Goal: Complete application form

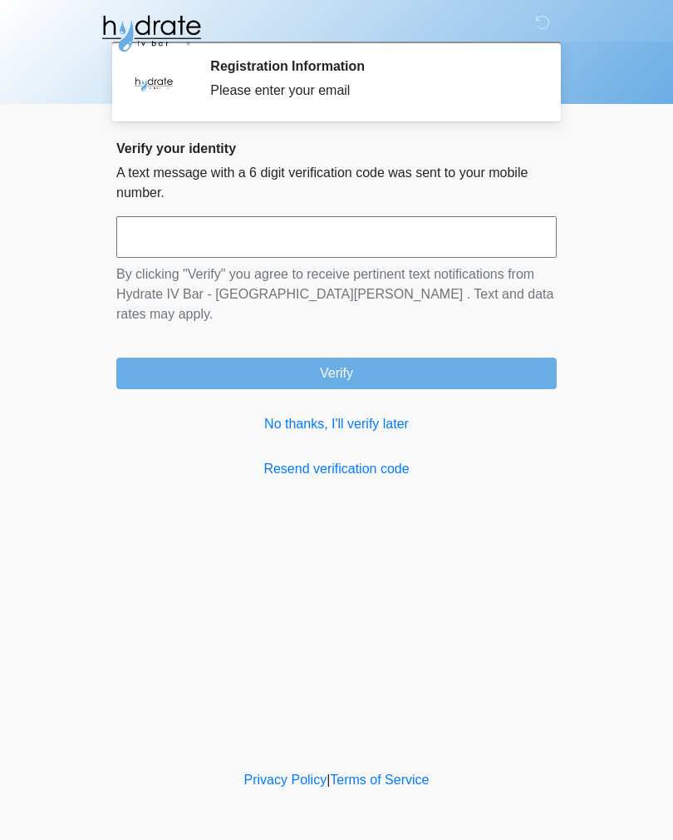
click at [341, 243] on input "text" at bounding box center [336, 237] width 441 height 42
type input "******"
click at [458, 358] on button "Verify" at bounding box center [336, 373] width 441 height 32
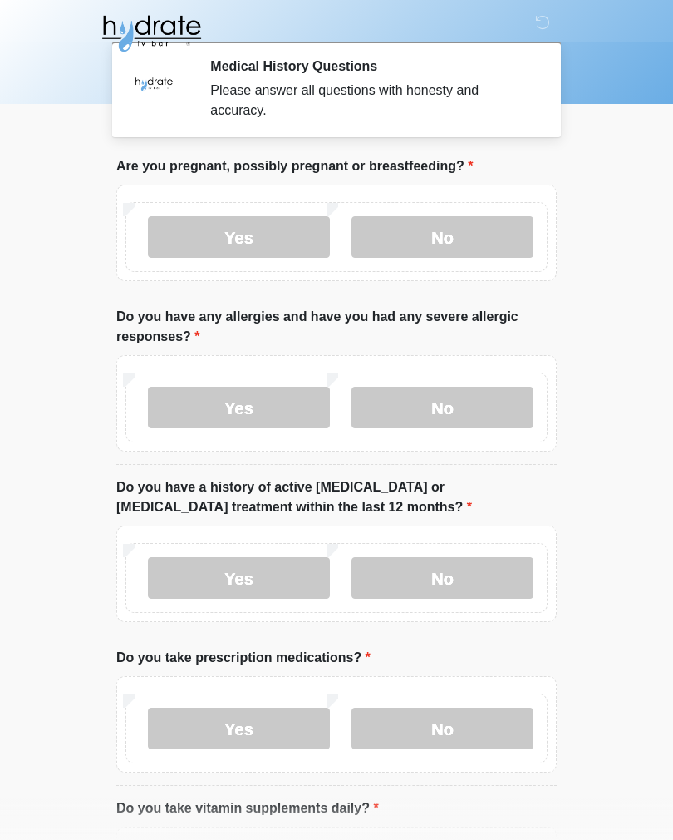
click at [466, 243] on label "No" at bounding box center [443, 237] width 182 height 42
click at [462, 412] on label "No" at bounding box center [443, 408] width 182 height 42
click at [456, 579] on label "No" at bounding box center [443, 578] width 182 height 42
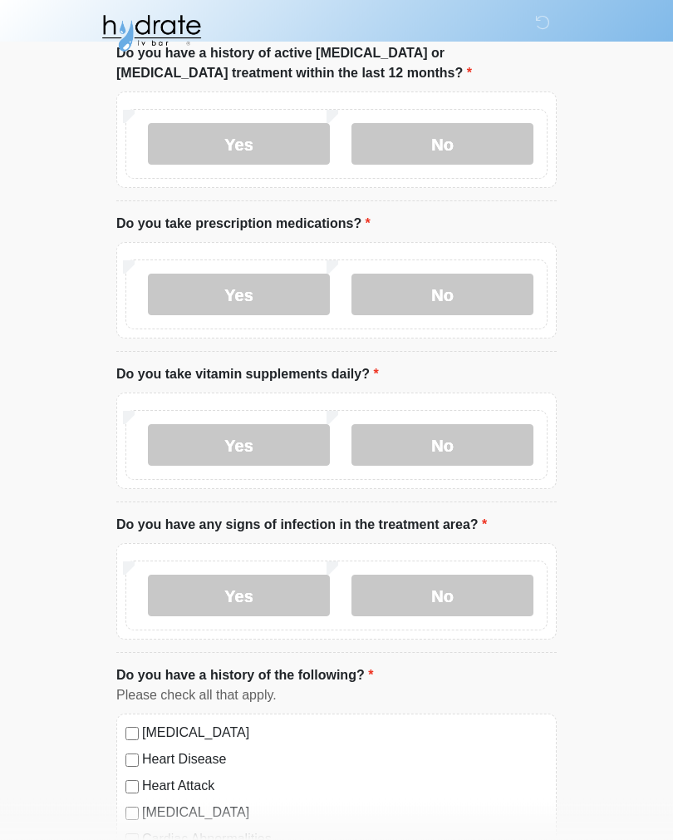
click at [242, 295] on label "Yes" at bounding box center [239, 295] width 182 height 42
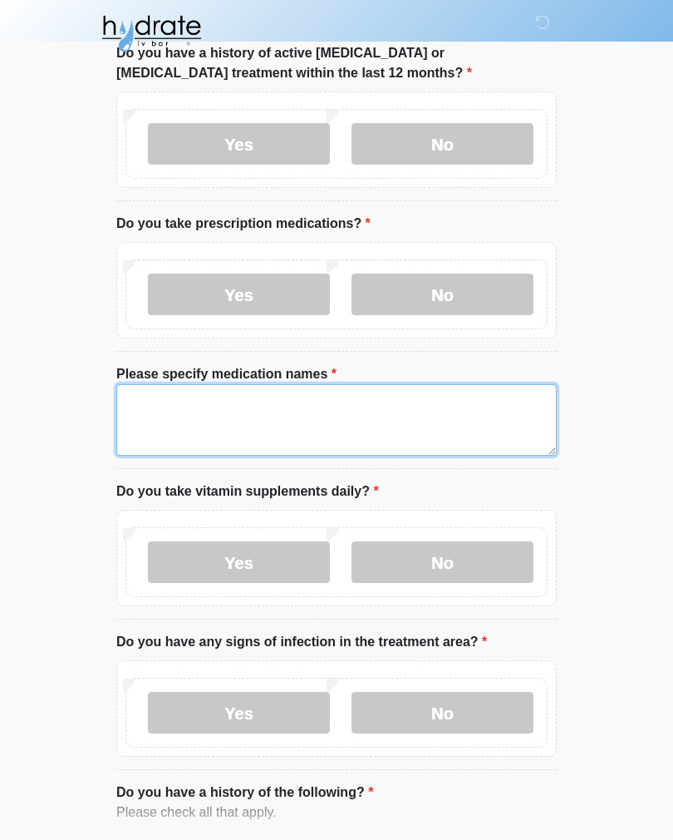
click at [388, 411] on textarea "Please specify medication names" at bounding box center [336, 419] width 441 height 71
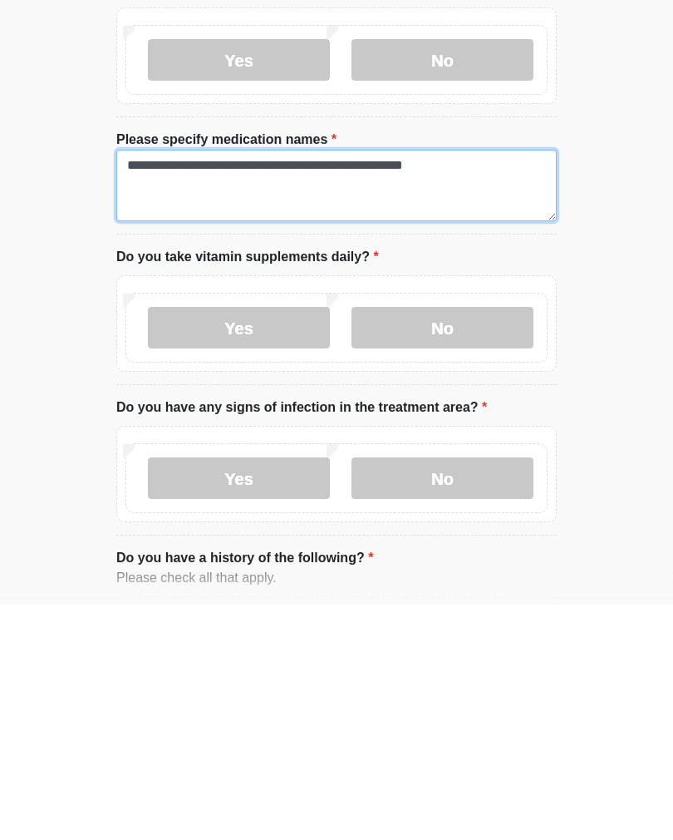
type textarea "**********"
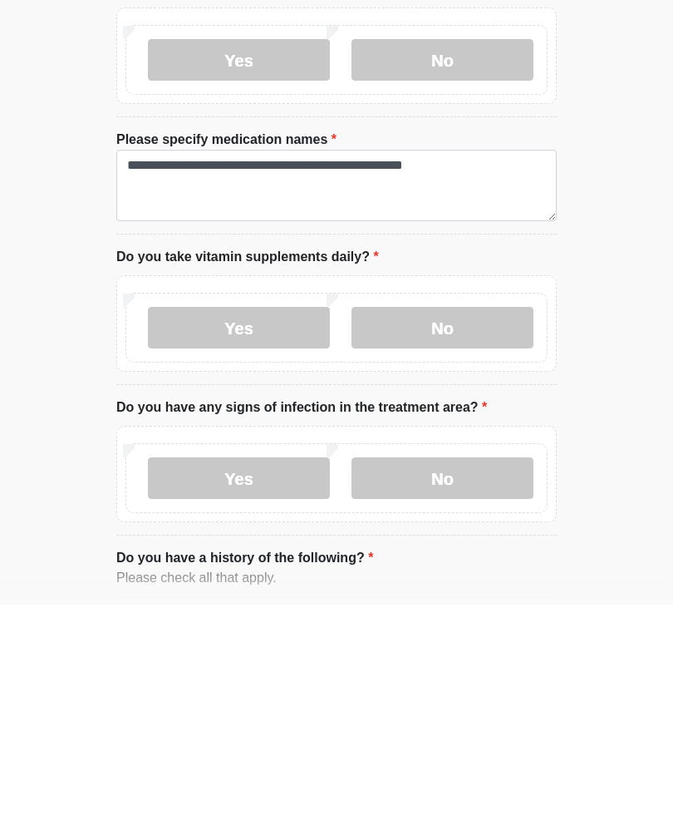
click at [483, 542] on label "No" at bounding box center [443, 563] width 182 height 42
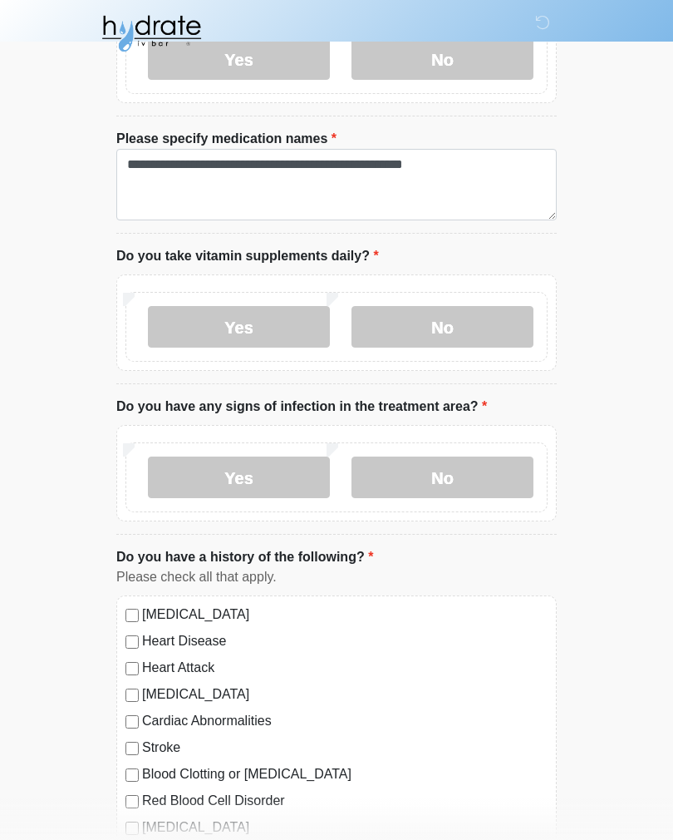
click at [471, 482] on label "No" at bounding box center [443, 477] width 182 height 42
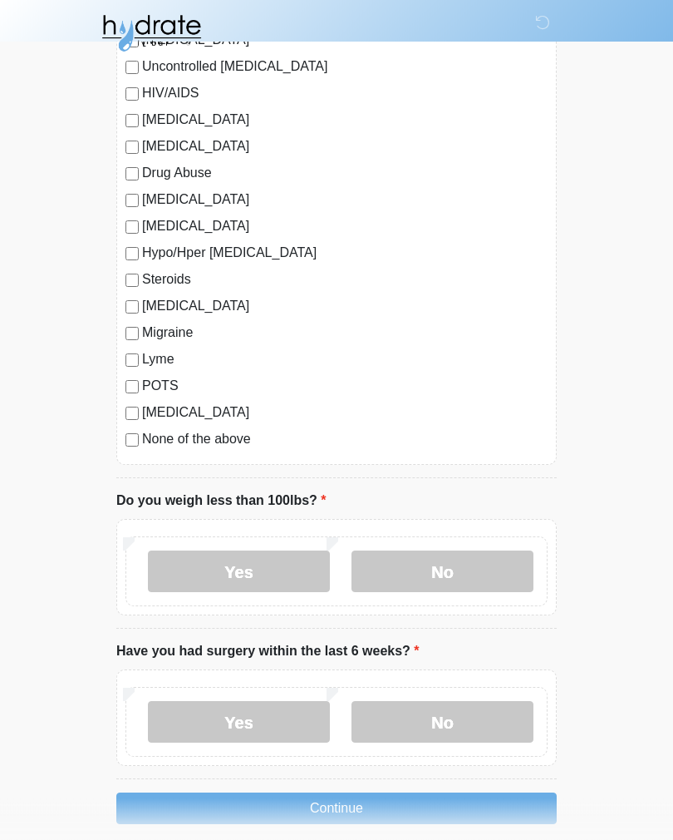
scroll to position [1698, 0]
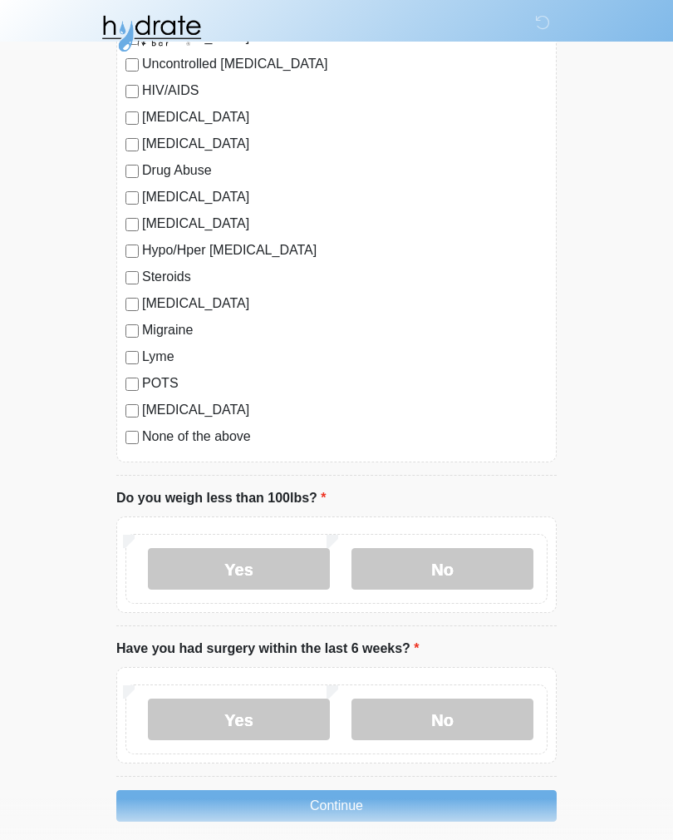
click at [476, 569] on label "No" at bounding box center [443, 569] width 182 height 42
click at [270, 708] on label "Yes" at bounding box center [239, 719] width 182 height 42
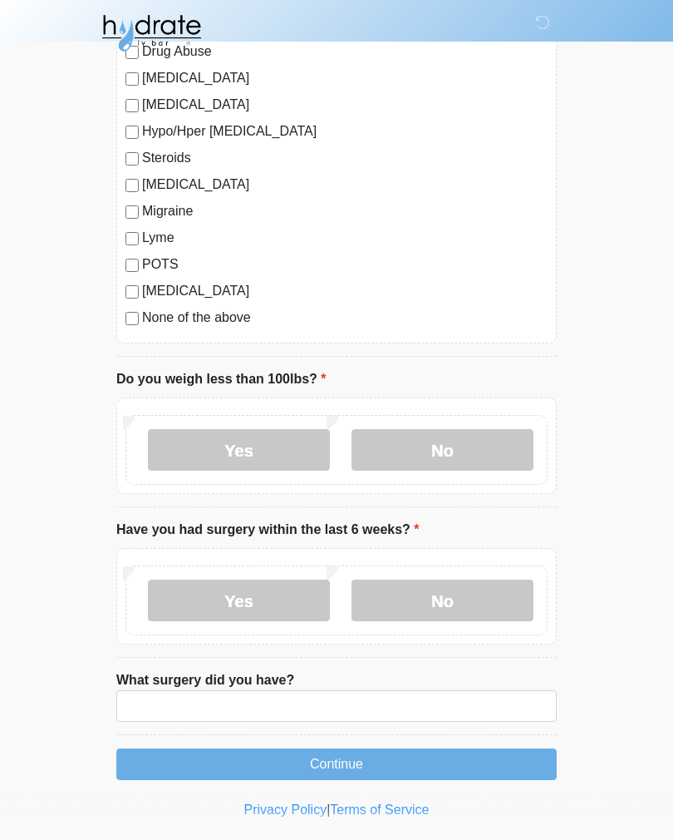
scroll to position [1817, 0]
click at [440, 704] on input "What surgery did you have?" at bounding box center [336, 706] width 441 height 32
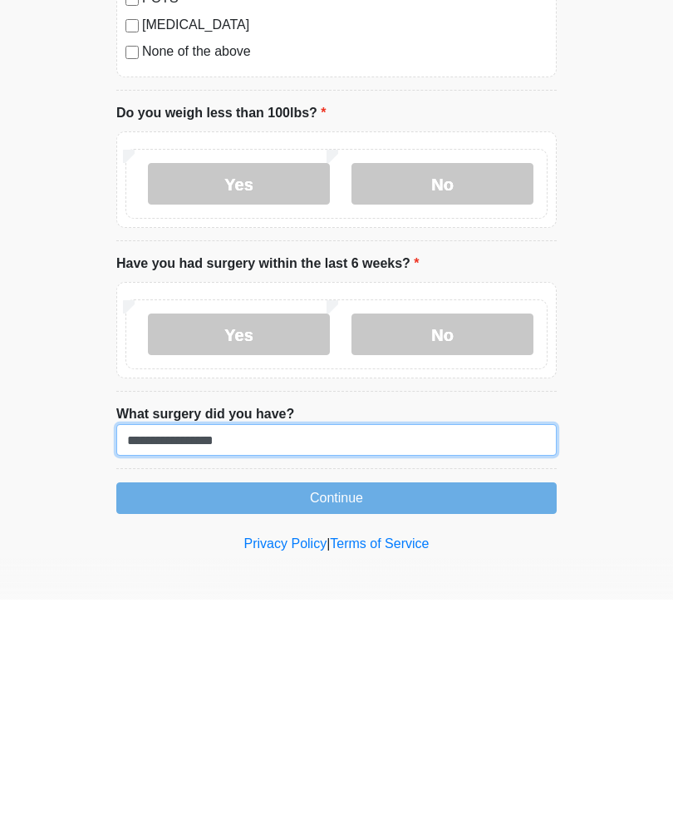
type input "**********"
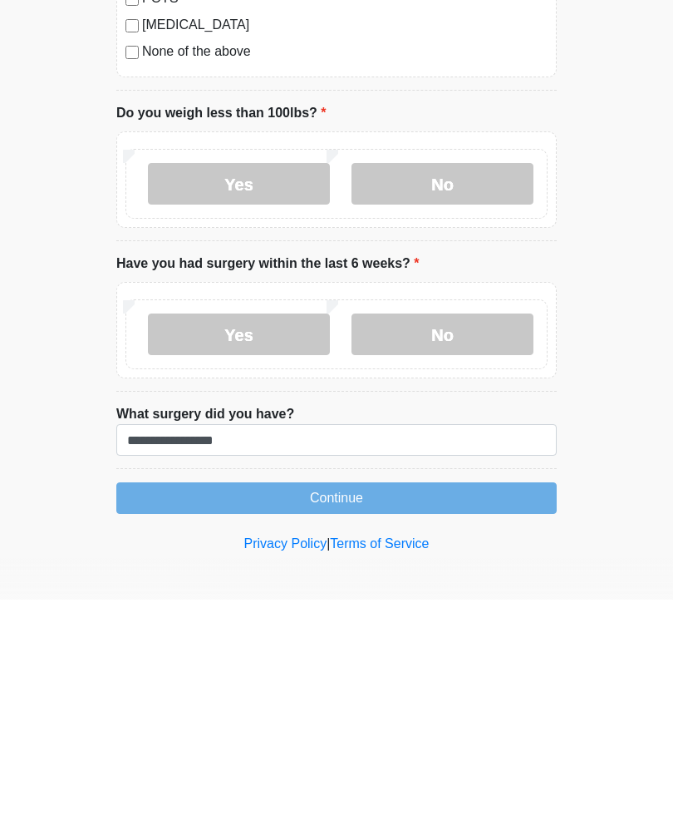
click at [454, 722] on button "Continue" at bounding box center [336, 738] width 441 height 32
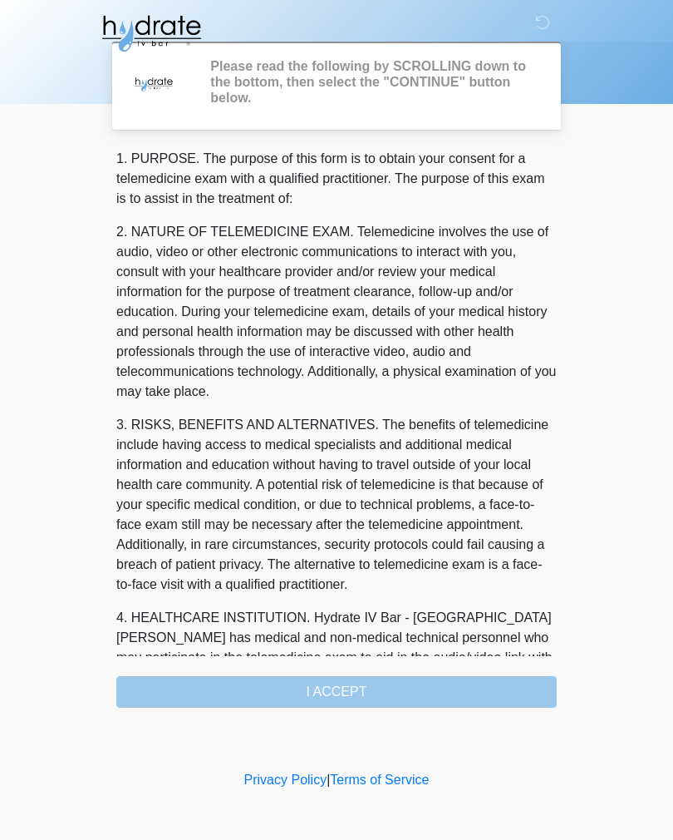
scroll to position [0, 0]
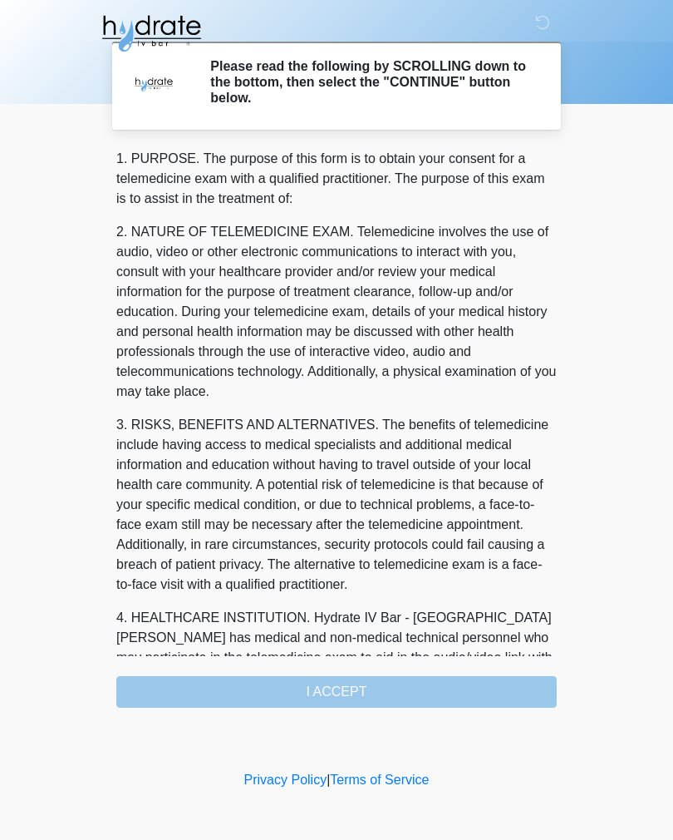
click at [404, 689] on div "1. PURPOSE. The purpose of this form is to obtain your consent for a telemedici…" at bounding box center [336, 428] width 441 height 559
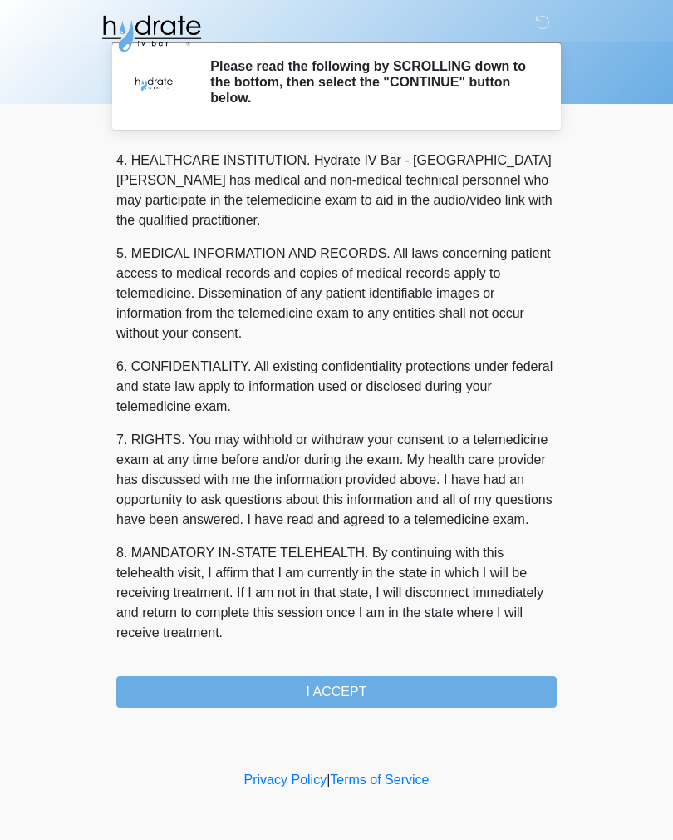
scroll to position [477, 0]
click at [342, 690] on button "I ACCEPT" at bounding box center [336, 692] width 441 height 32
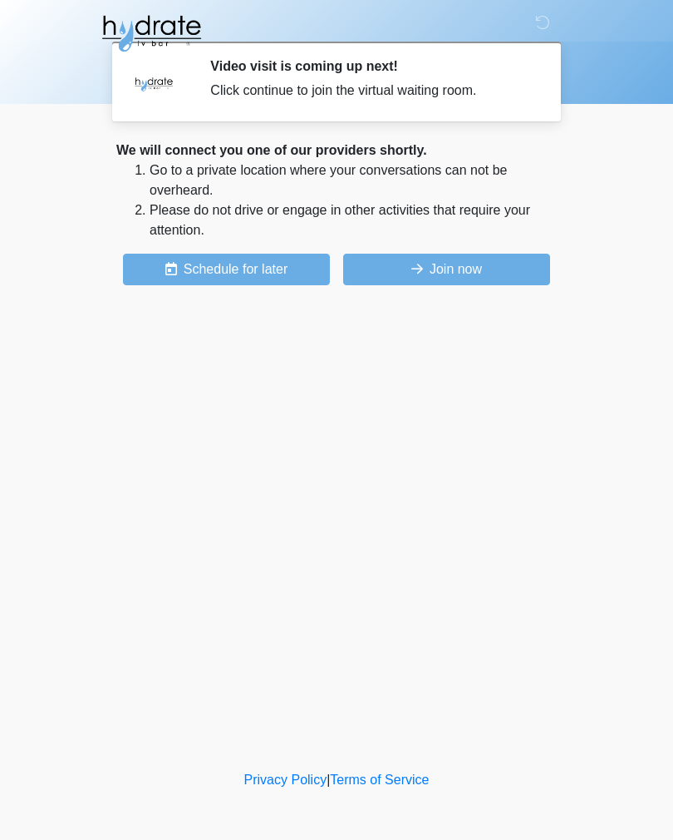
click at [480, 273] on button "Join now" at bounding box center [446, 270] width 207 height 32
